Goal: Information Seeking & Learning: Learn about a topic

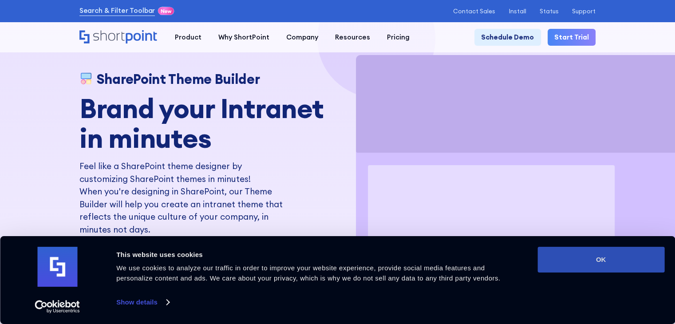
click at [591, 266] on button "OK" at bounding box center [600, 260] width 127 height 26
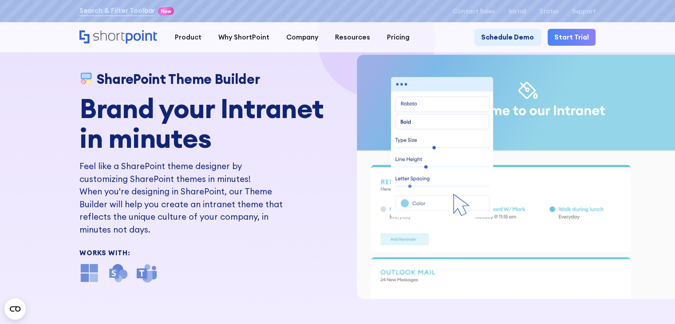
click at [583, 36] on link "Start Trial" at bounding box center [571, 37] width 48 height 17
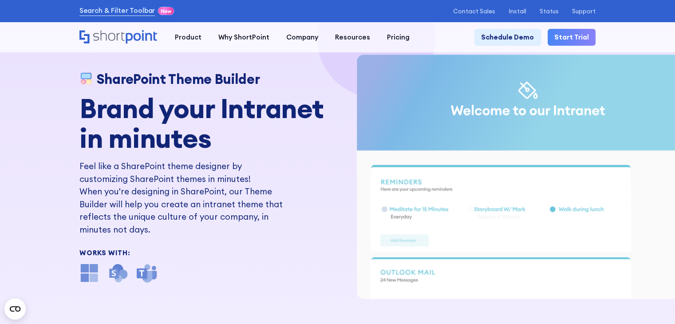
drag, startPoint x: 570, startPoint y: 128, endPoint x: 573, endPoint y: 164, distance: 35.6
click at [581, 186] on g "ShortPoint Theme Builder Animation" at bounding box center [573, 198] width 432 height 287
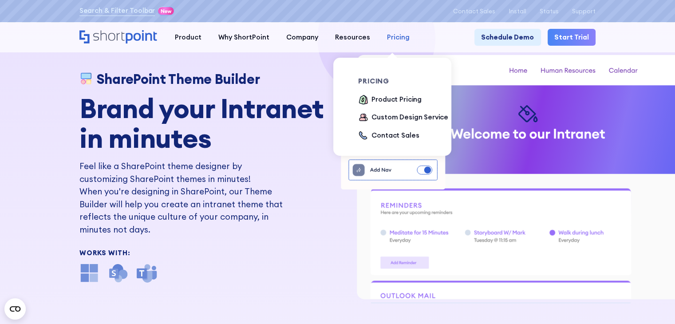
click at [396, 35] on div "Pricing" at bounding box center [398, 37] width 23 height 10
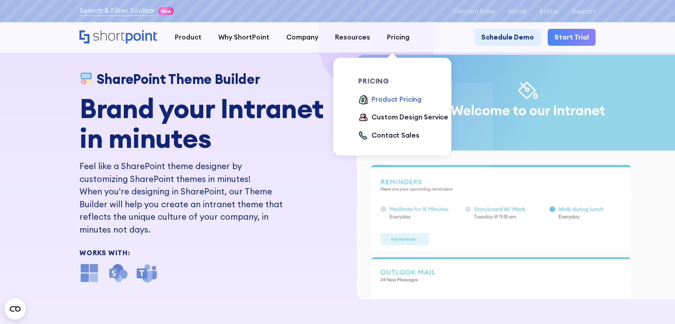
click at [397, 101] on div "Product Pricing" at bounding box center [396, 99] width 50 height 10
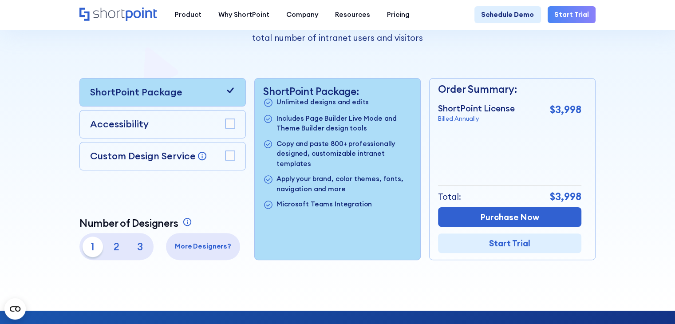
scroll to position [177, 0]
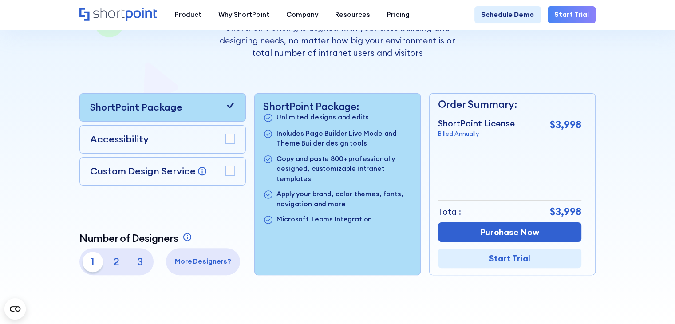
click at [225, 106] on icon at bounding box center [230, 105] width 10 height 10
click at [229, 171] on rect at bounding box center [229, 170] width 9 height 9
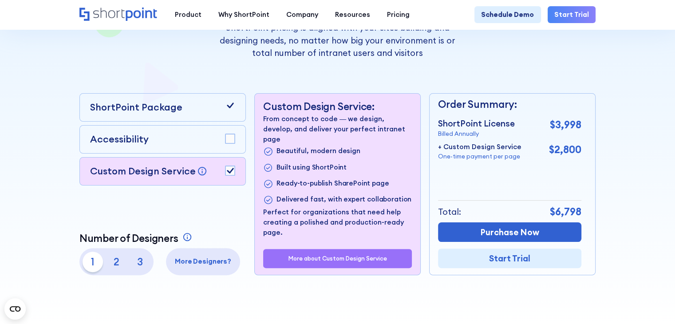
click at [229, 173] on rect at bounding box center [229, 170] width 9 height 9
click at [232, 110] on icon at bounding box center [230, 105] width 10 height 10
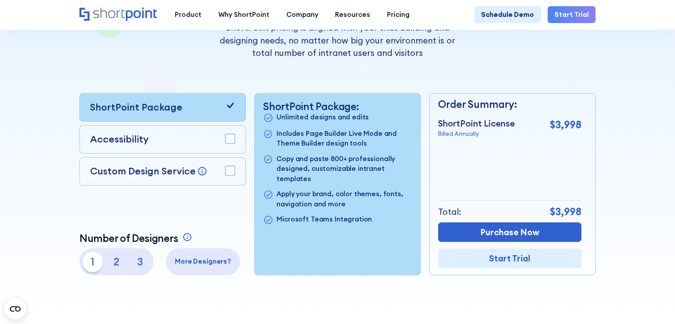
click at [228, 105] on icon at bounding box center [230, 105] width 10 height 10
click at [227, 141] on rect at bounding box center [229, 138] width 9 height 9
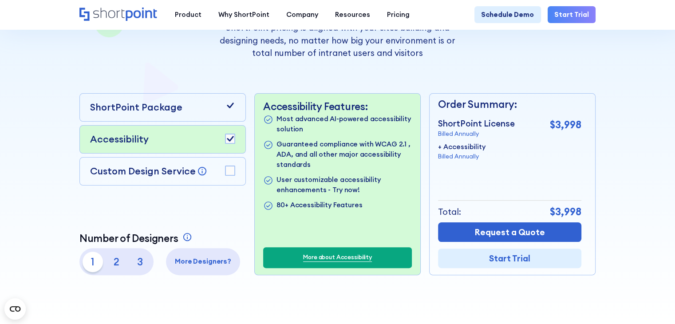
click at [229, 174] on rect at bounding box center [229, 170] width 9 height 9
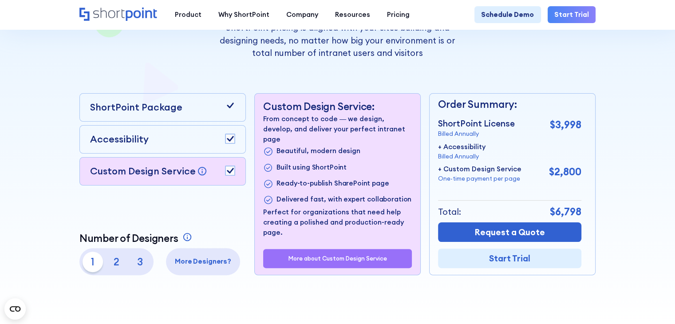
click at [114, 266] on p "2" at bounding box center [116, 261] width 20 height 20
click at [134, 265] on p "3" at bounding box center [140, 261] width 20 height 20
click at [109, 262] on p "2" at bounding box center [116, 261] width 20 height 20
click at [86, 264] on p "1" at bounding box center [92, 261] width 20 height 20
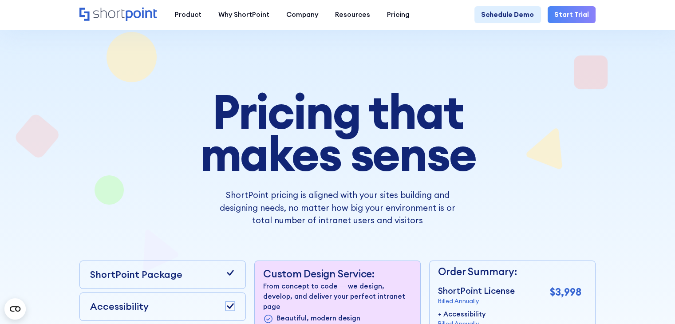
scroll to position [0, 0]
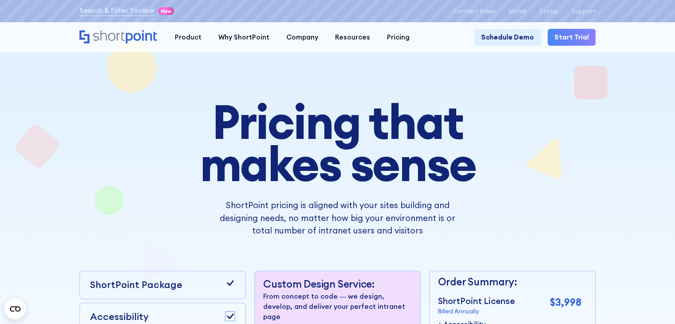
click at [522, 70] on div at bounding box center [337, 260] width 607 height 486
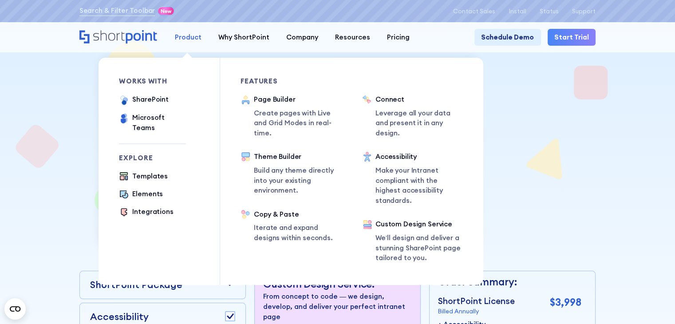
click at [179, 39] on div "Product" at bounding box center [188, 37] width 27 height 10
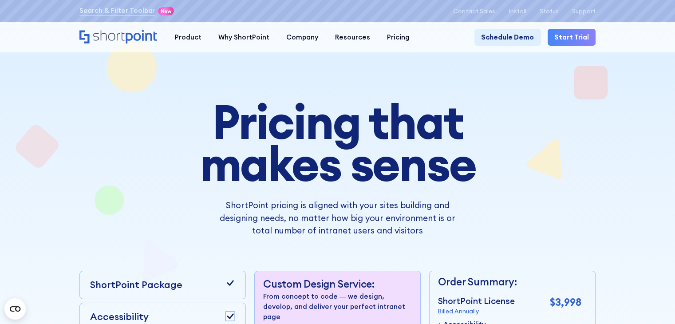
click at [110, 32] on icon "Home" at bounding box center [118, 36] width 79 height 13
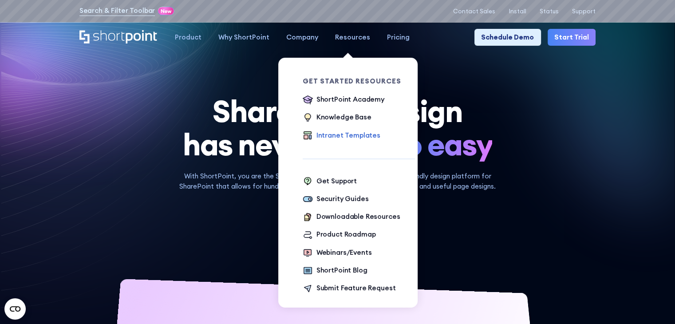
click at [337, 140] on div "Intranet Templates" at bounding box center [348, 135] width 64 height 10
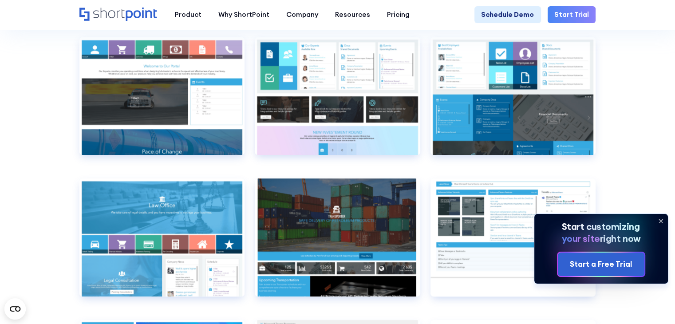
scroll to position [4302, 0]
